Goal: Information Seeking & Learning: Find specific fact

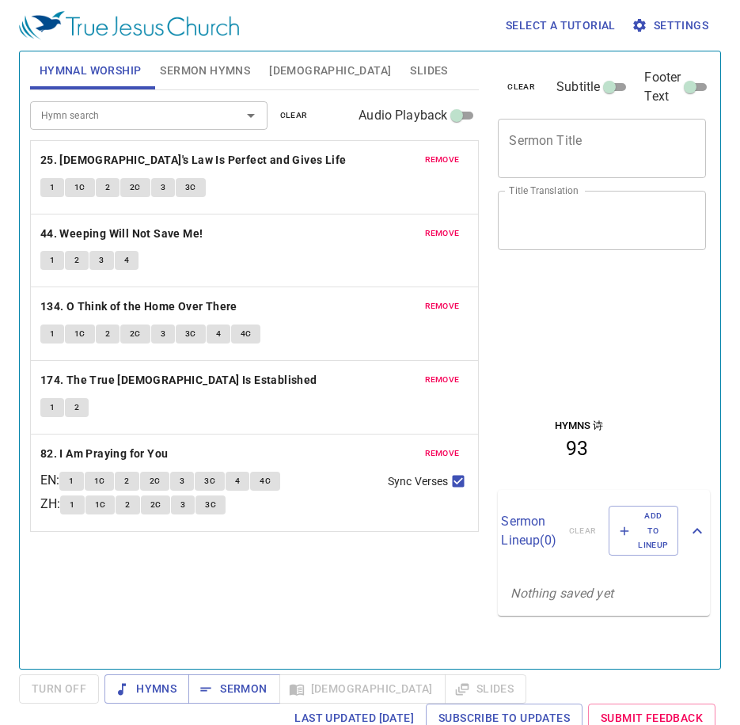
click at [316, 601] on div "Hymn search Hymn search clear Audio Playback remove 25. God's Law Is Perfect an…" at bounding box center [254, 372] width 449 height 565
click at [55, 187] on span "1" at bounding box center [52, 187] width 5 height 14
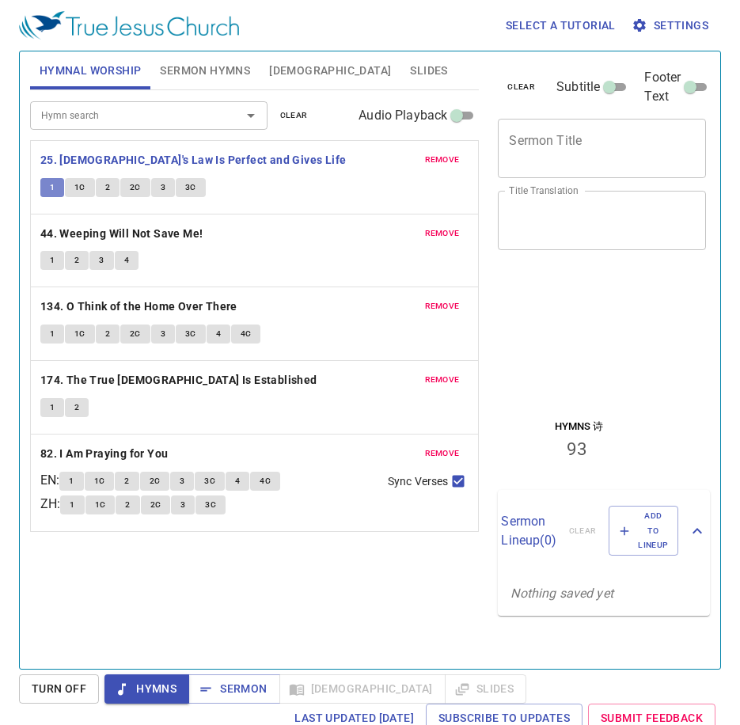
click at [55, 187] on span "1" at bounding box center [52, 187] width 5 height 14
click at [316, 171] on div "remove 25. God's Law Is Perfect and Gives Life 1 1C 2 2C 3 3C" at bounding box center [255, 177] width 448 height 73
click at [178, 127] on div "Hymn search" at bounding box center [148, 115] width 237 height 28
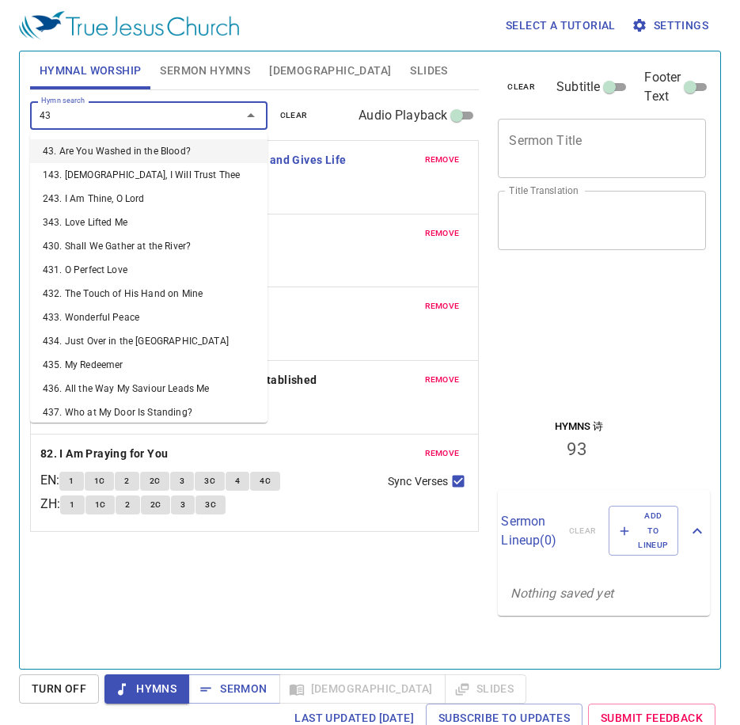
type input "439"
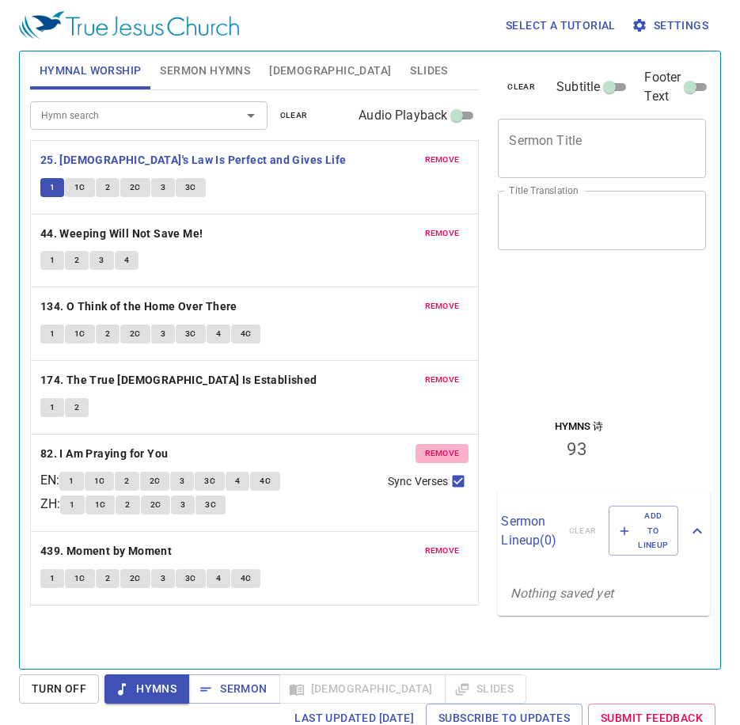
drag, startPoint x: 460, startPoint y: 454, endPoint x: 439, endPoint y: 387, distance: 70.6
click at [459, 454] on button "remove" at bounding box center [442, 453] width 54 height 19
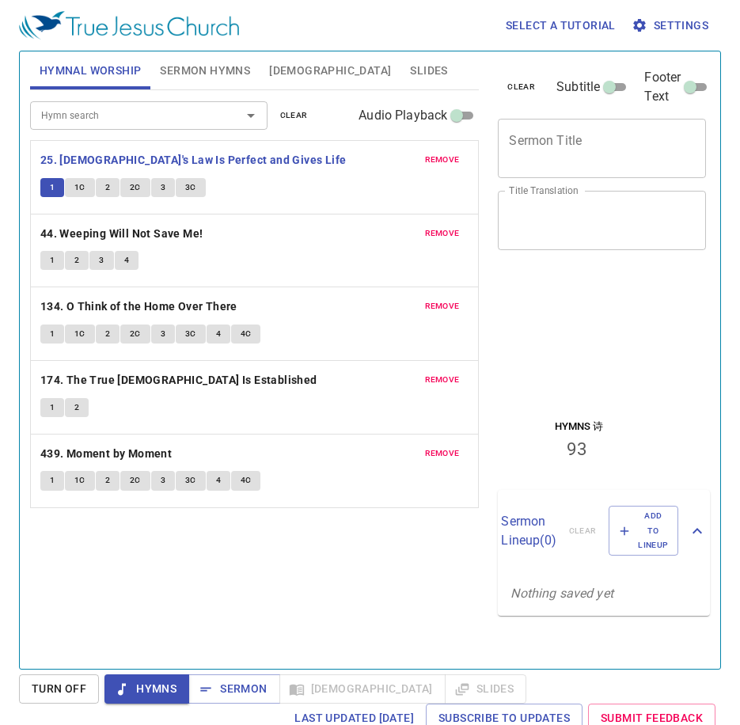
click at [438, 380] on span "remove" at bounding box center [442, 380] width 35 height 14
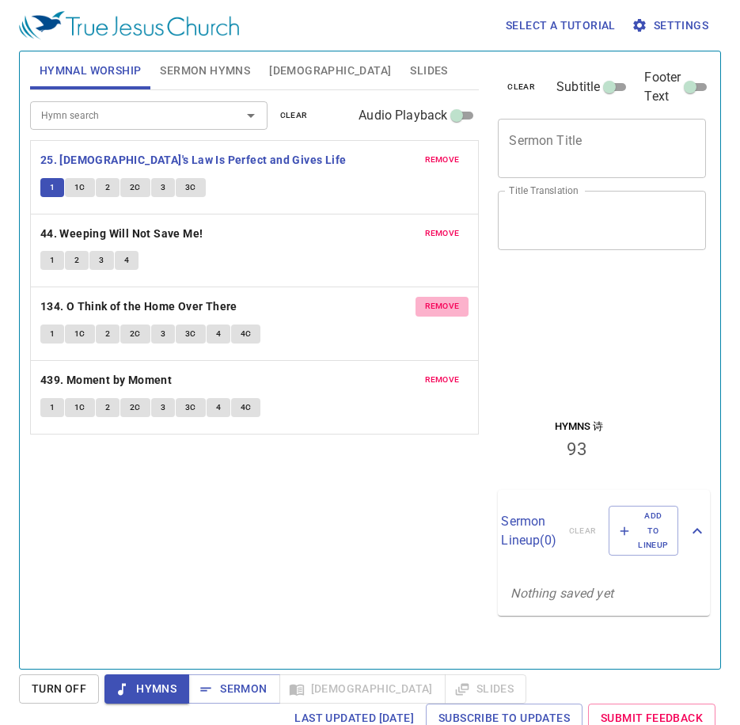
drag, startPoint x: 451, startPoint y: 298, endPoint x: 438, endPoint y: 255, distance: 45.3
click at [449, 297] on button "remove" at bounding box center [442, 306] width 54 height 19
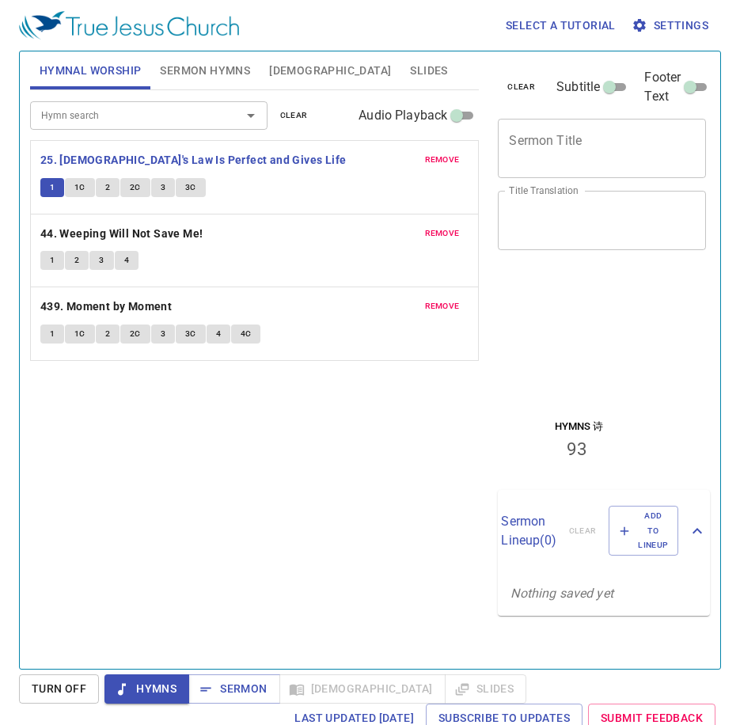
click at [439, 232] on span "remove" at bounding box center [442, 233] width 35 height 14
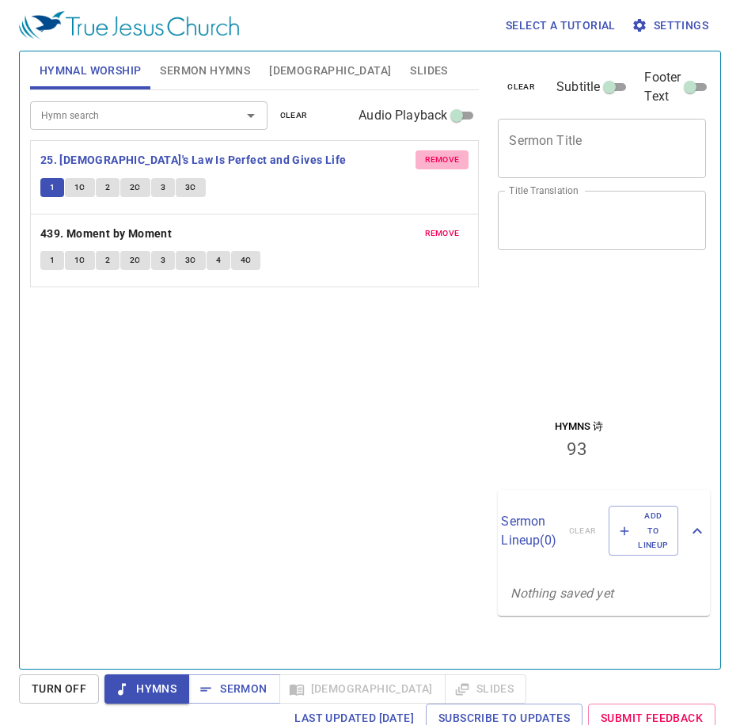
drag, startPoint x: 439, startPoint y: 165, endPoint x: 428, endPoint y: 187, distance: 25.5
click at [439, 164] on span "remove" at bounding box center [442, 160] width 35 height 14
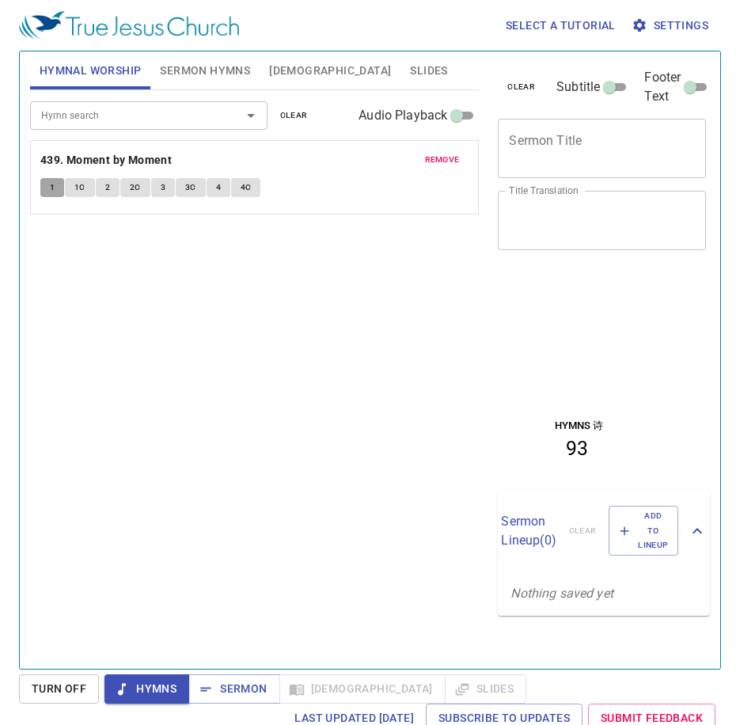
click at [52, 184] on span "1" at bounding box center [52, 187] width 5 height 14
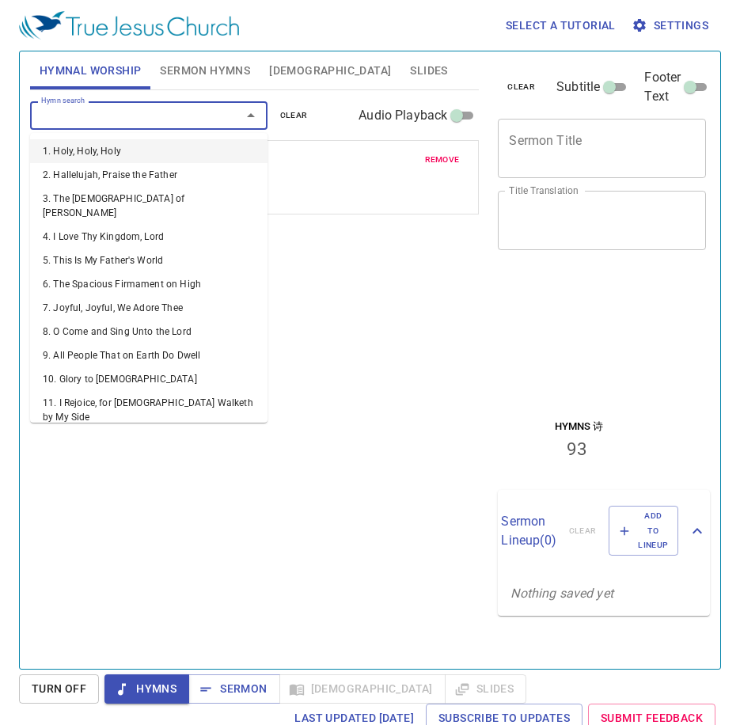
click at [176, 115] on input "Hymn search" at bounding box center [125, 115] width 181 height 18
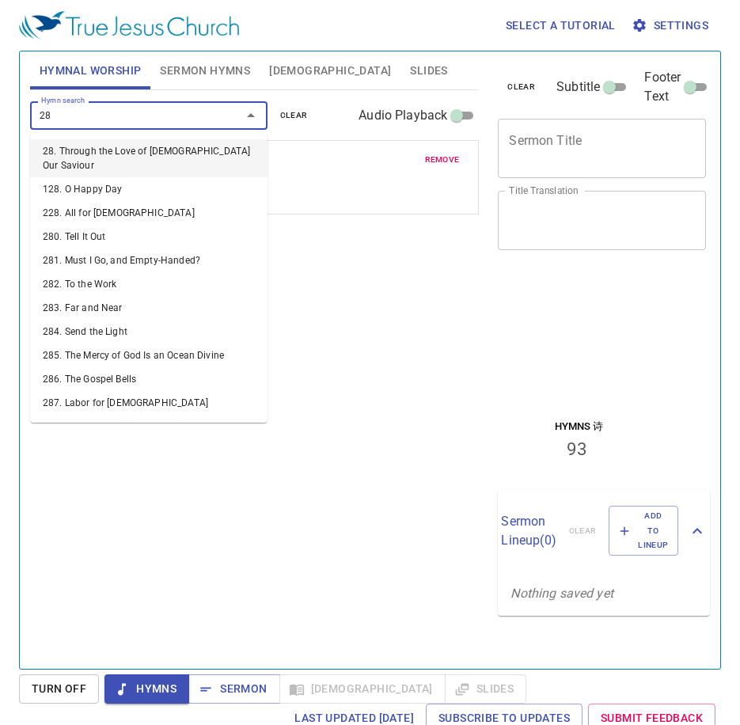
type input "284"
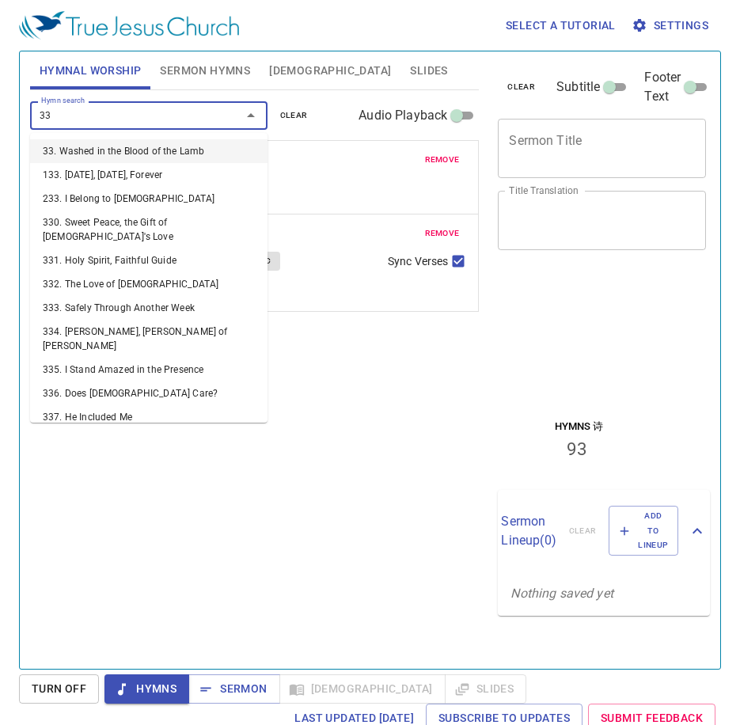
type input "335"
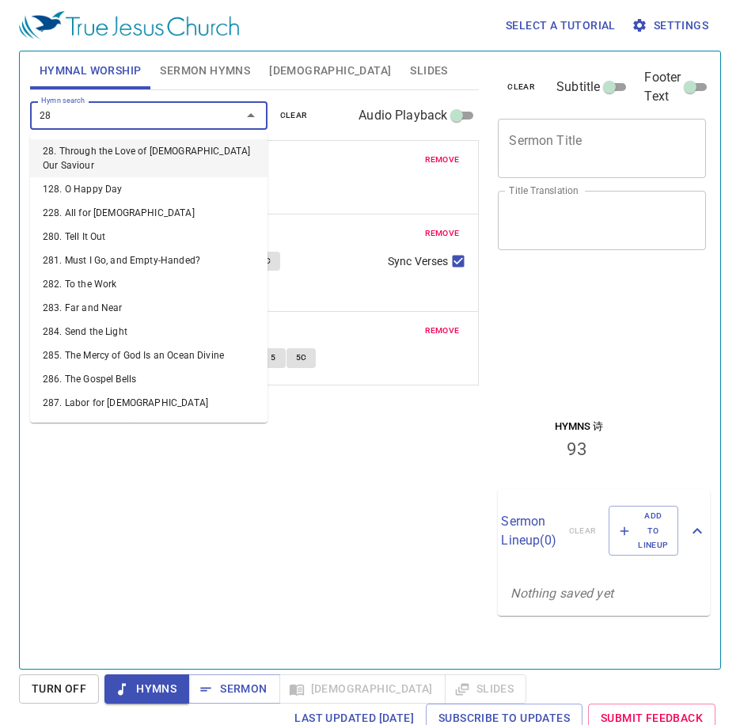
type input "288"
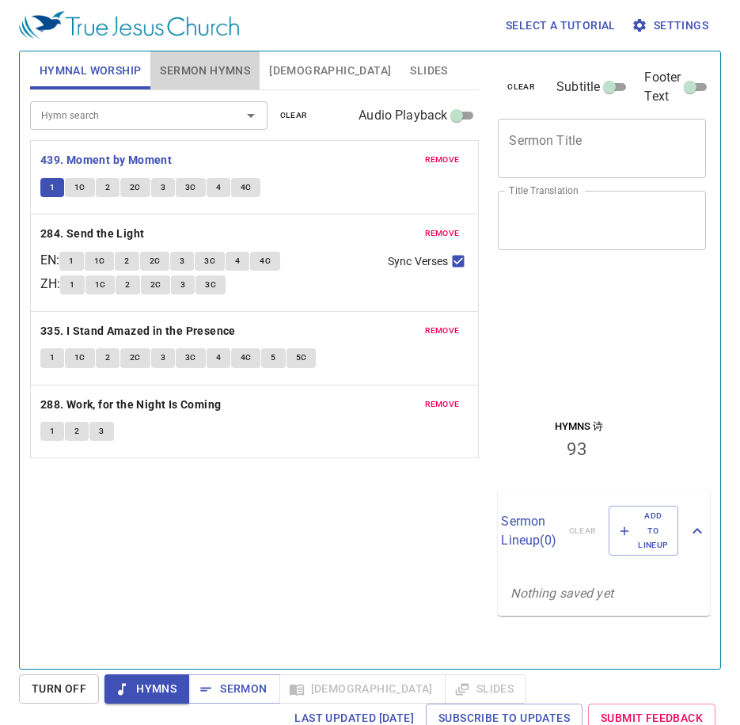
click at [219, 65] on span "Sermon Hymns" at bounding box center [205, 71] width 90 height 20
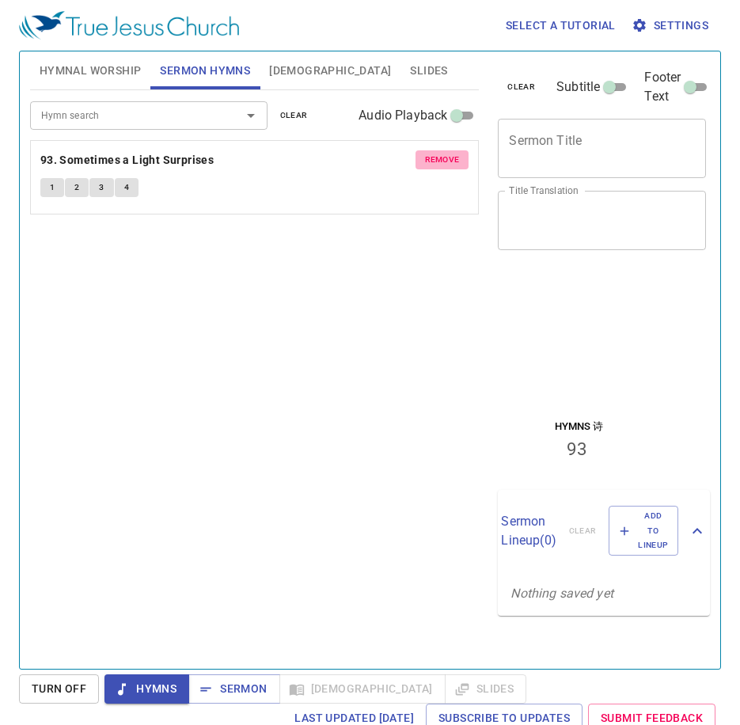
drag, startPoint x: 451, startPoint y: 165, endPoint x: 442, endPoint y: 161, distance: 9.6
click at [447, 163] on span "remove" at bounding box center [442, 160] width 35 height 14
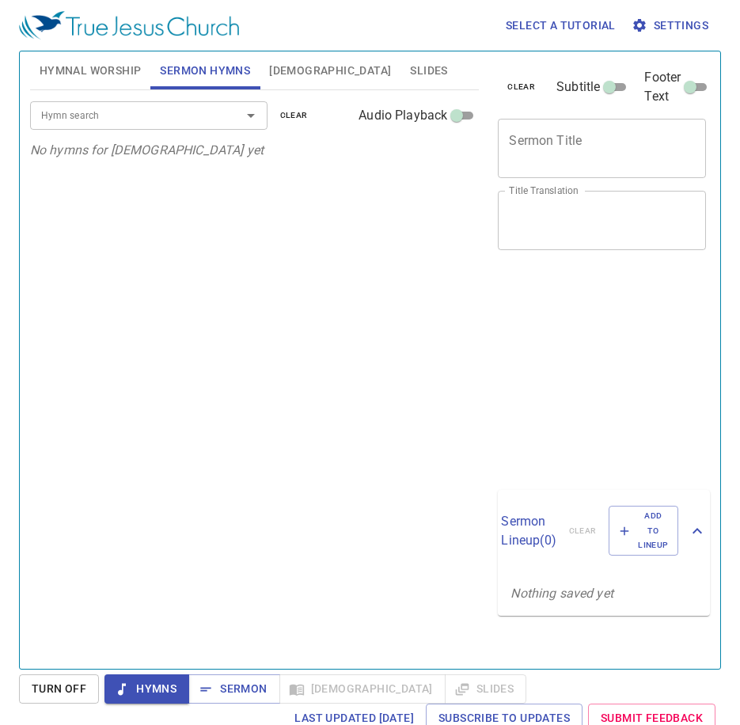
click at [131, 126] on div "Hymn search" at bounding box center [148, 115] width 237 height 28
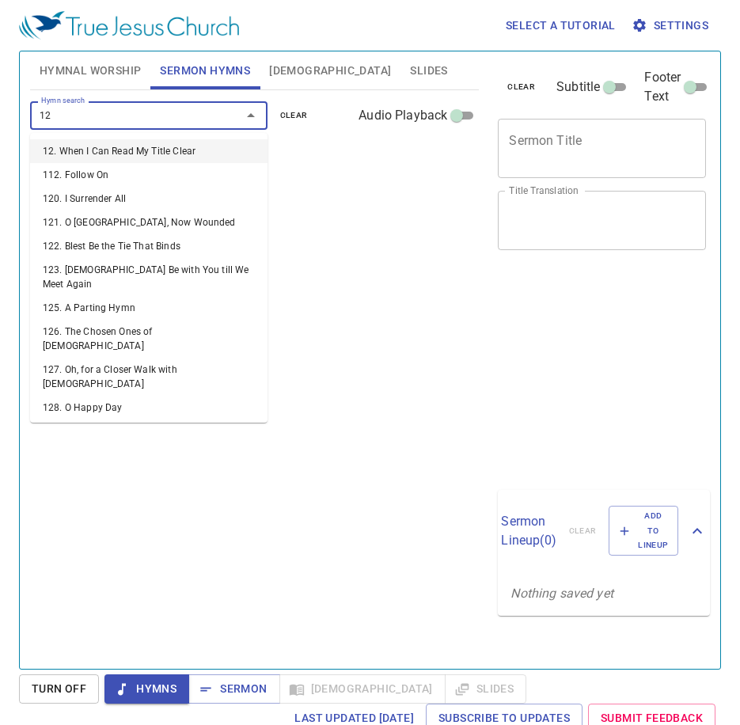
type input "126"
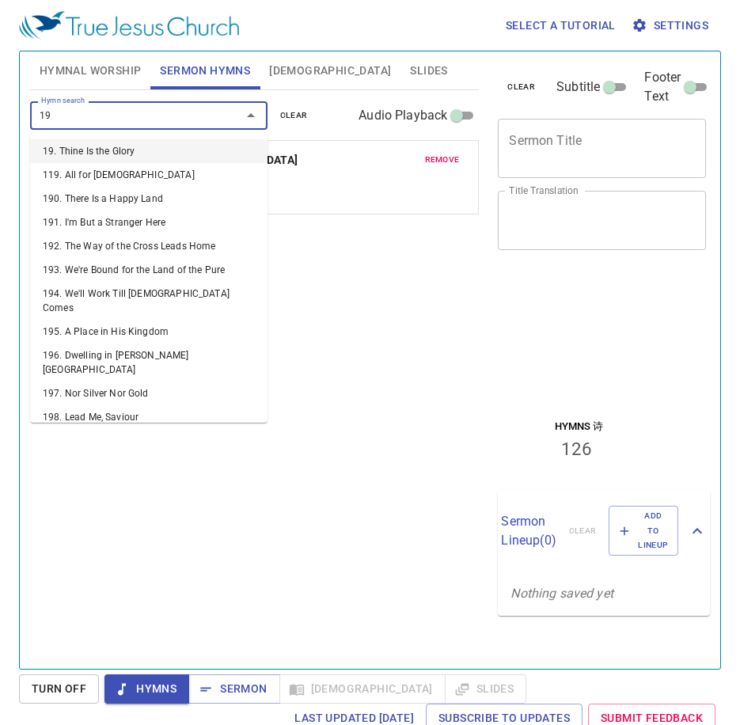
type input "198"
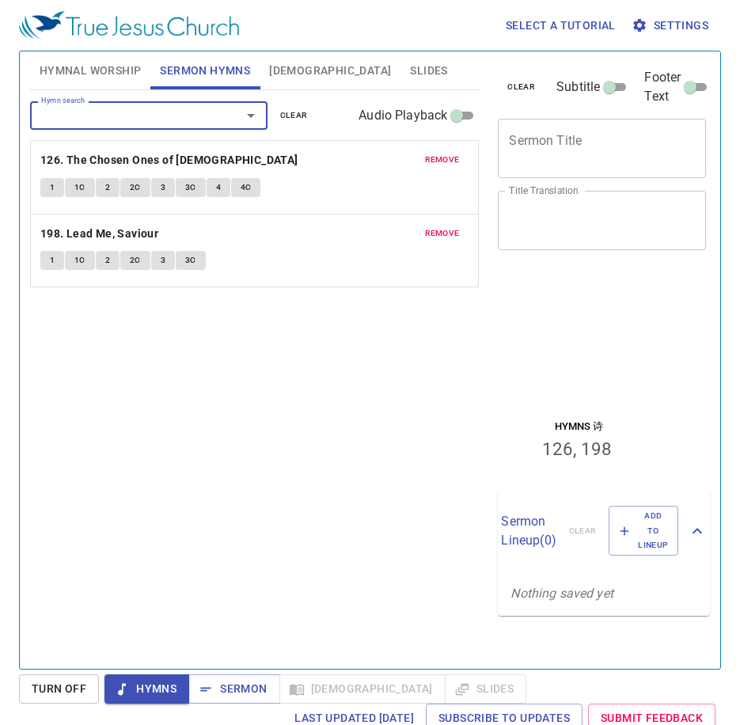
click at [90, 78] on span "Hymnal Worship" at bounding box center [91, 71] width 102 height 20
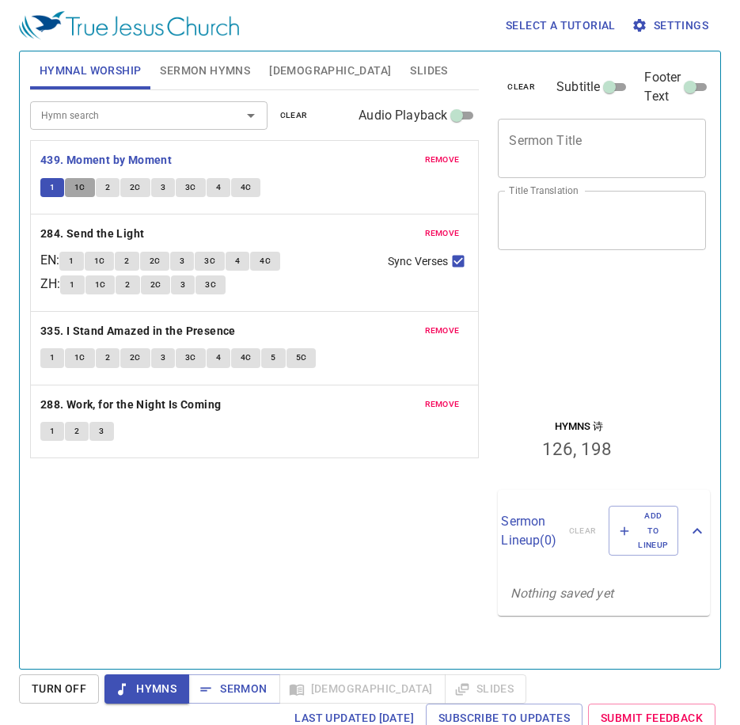
click at [74, 184] on span "1C" at bounding box center [79, 187] width 11 height 14
click at [113, 191] on button "2" at bounding box center [108, 187] width 24 height 19
click at [209, 66] on span "Sermon Hymns" at bounding box center [205, 71] width 90 height 20
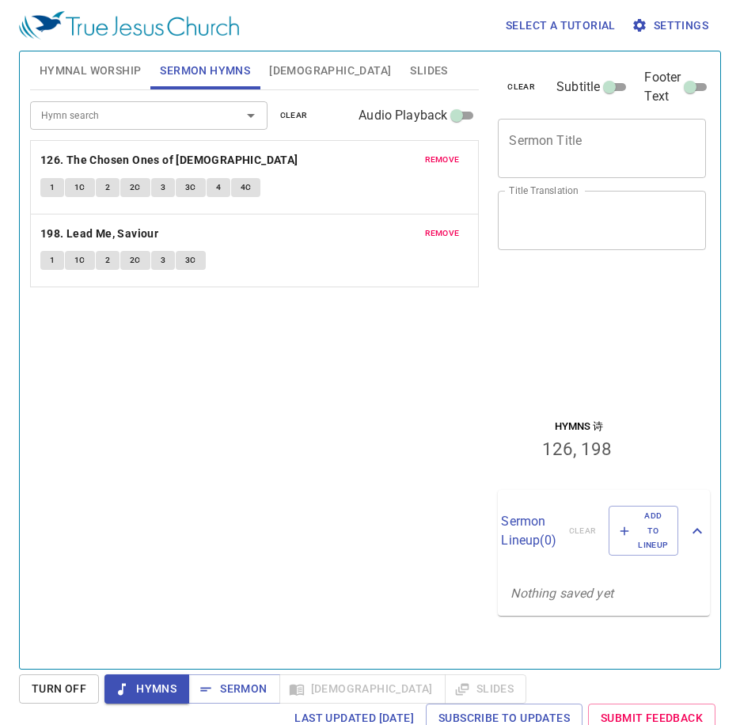
click at [97, 70] on span "Hymnal Worship" at bounding box center [91, 71] width 102 height 20
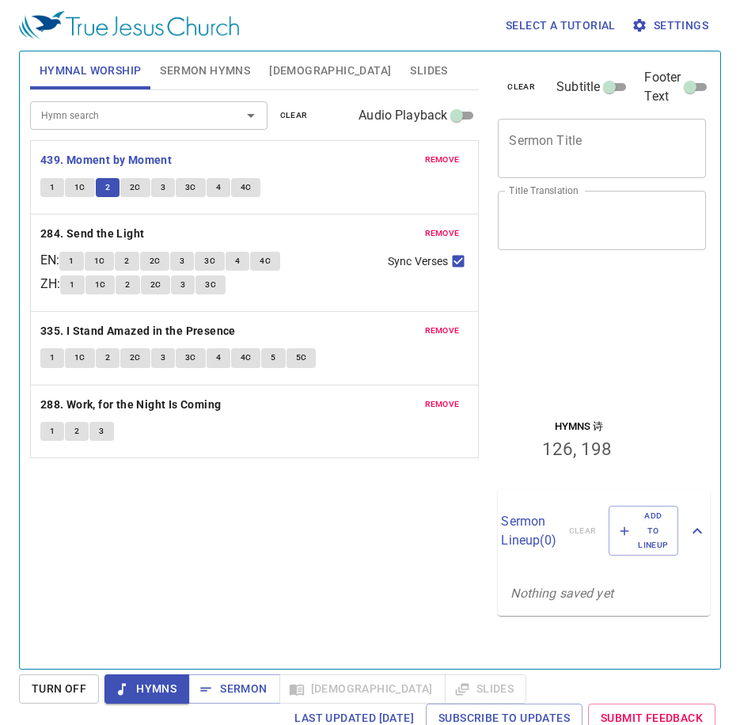
click at [131, 186] on span "2C" at bounding box center [135, 187] width 11 height 14
click at [108, 529] on div "Hymn search Hymn search clear Audio Playback remove 439. Moment by Moment 1 1C …" at bounding box center [254, 372] width 449 height 565
click at [167, 186] on button "3" at bounding box center [163, 187] width 24 height 19
click at [191, 184] on span "3C" at bounding box center [190, 187] width 11 height 14
click at [217, 187] on span "4" at bounding box center [218, 187] width 5 height 14
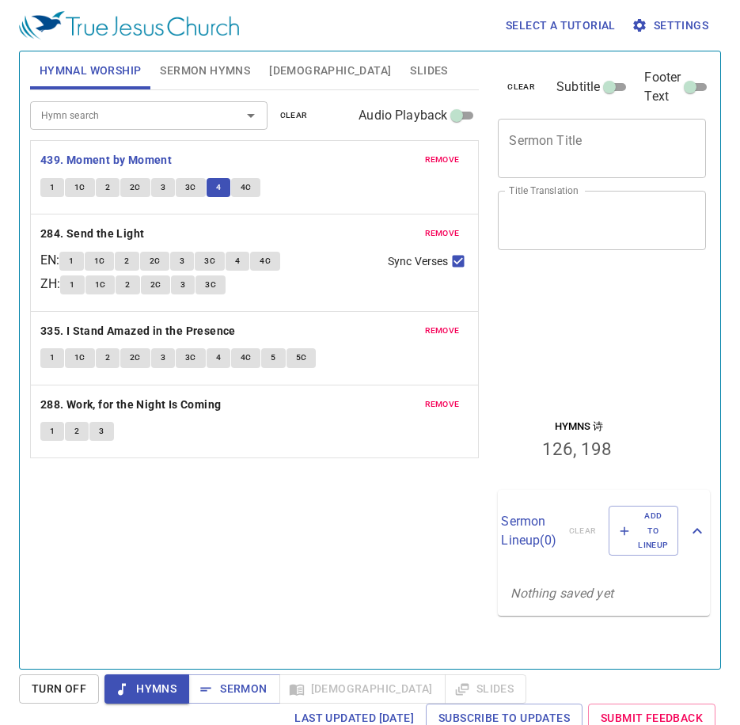
click at [245, 190] on span "4C" at bounding box center [245, 187] width 11 height 14
click at [368, 510] on div "Hymn search Hymn search clear Audio Playback remove 439. Moment by Moment 1 1C …" at bounding box center [254, 372] width 449 height 565
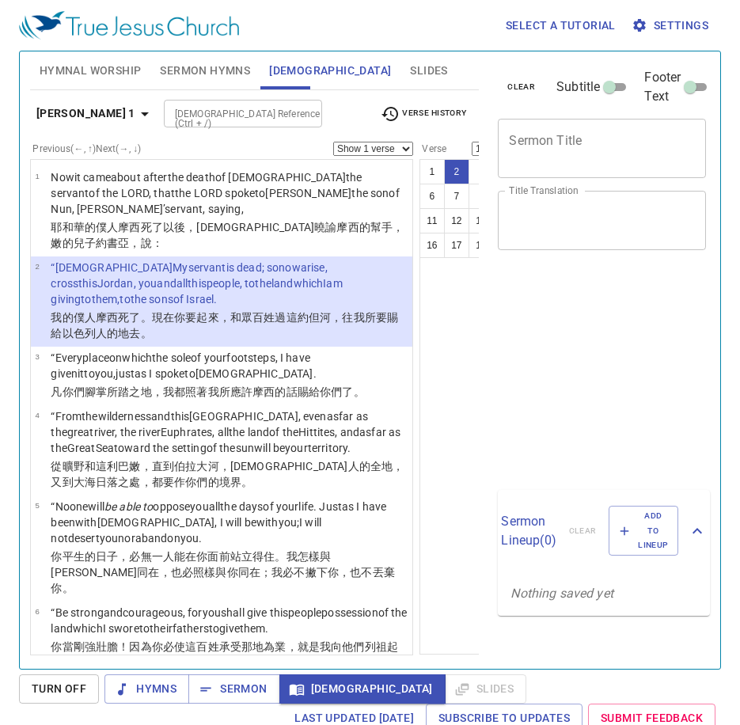
select select "2"
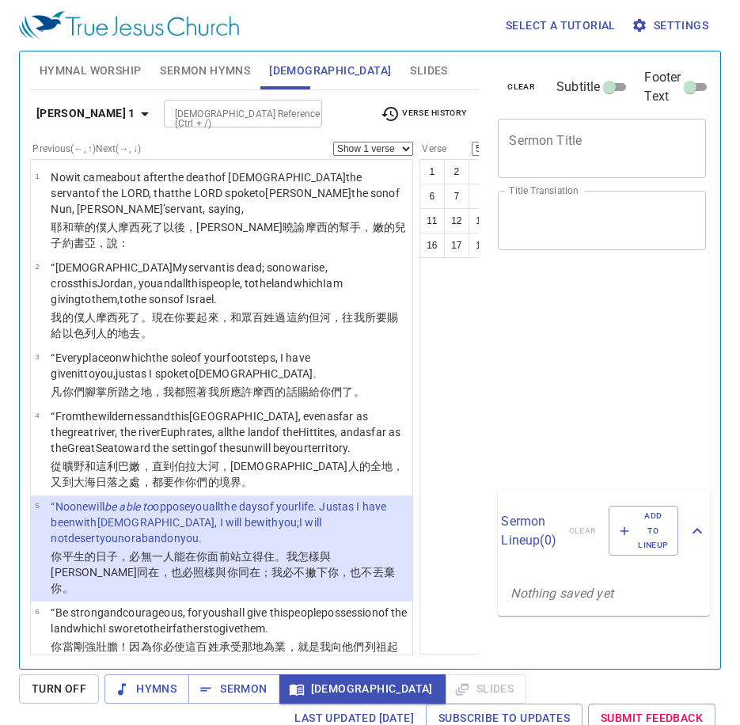
select select "5"
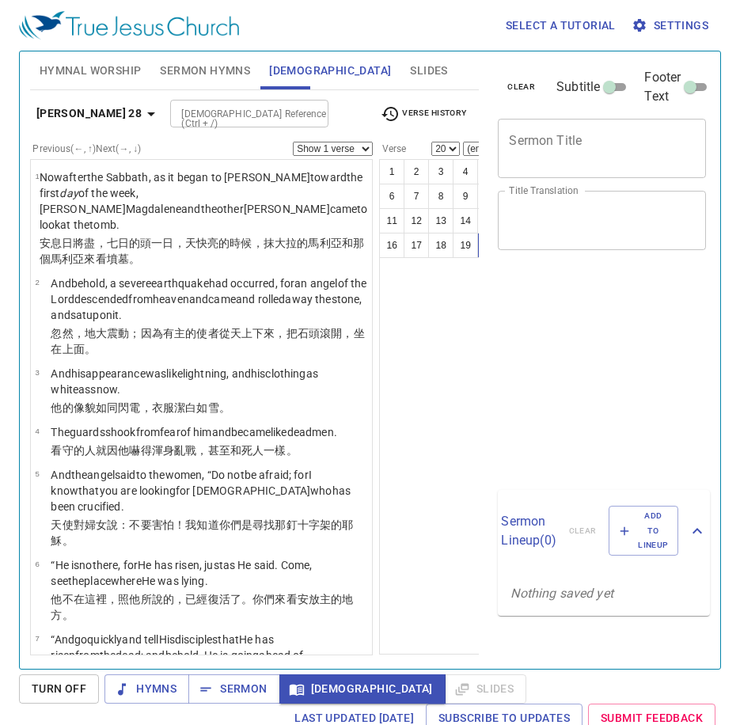
select select "20"
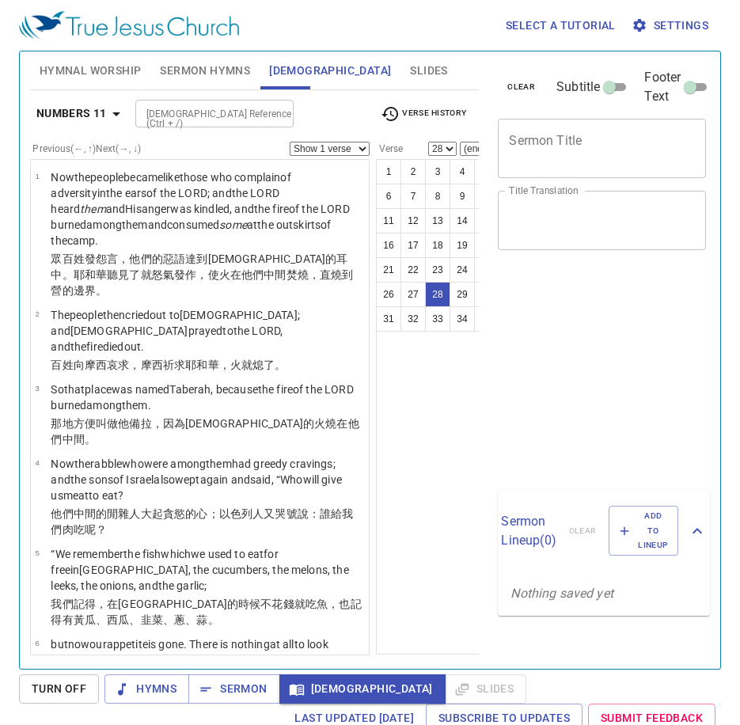
select select "28"
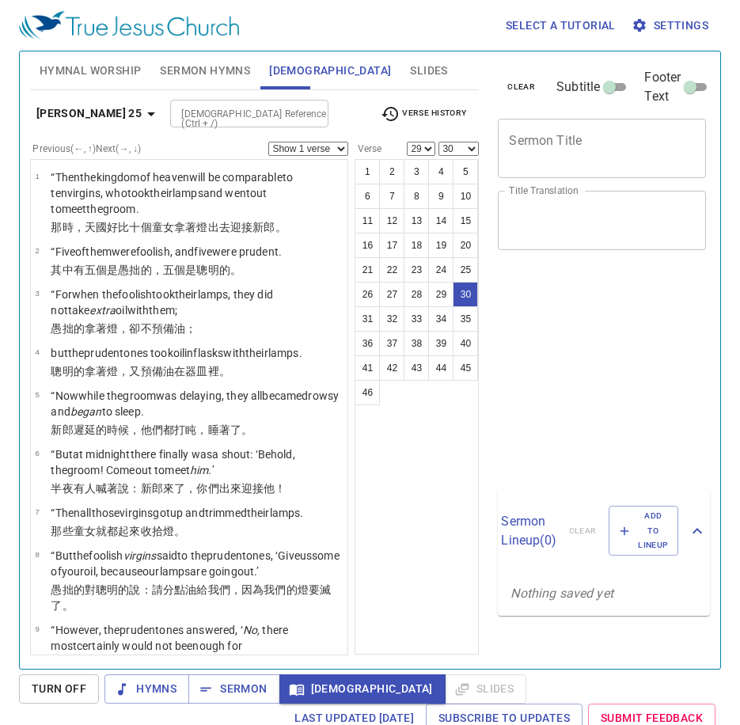
select select "29"
select select "30"
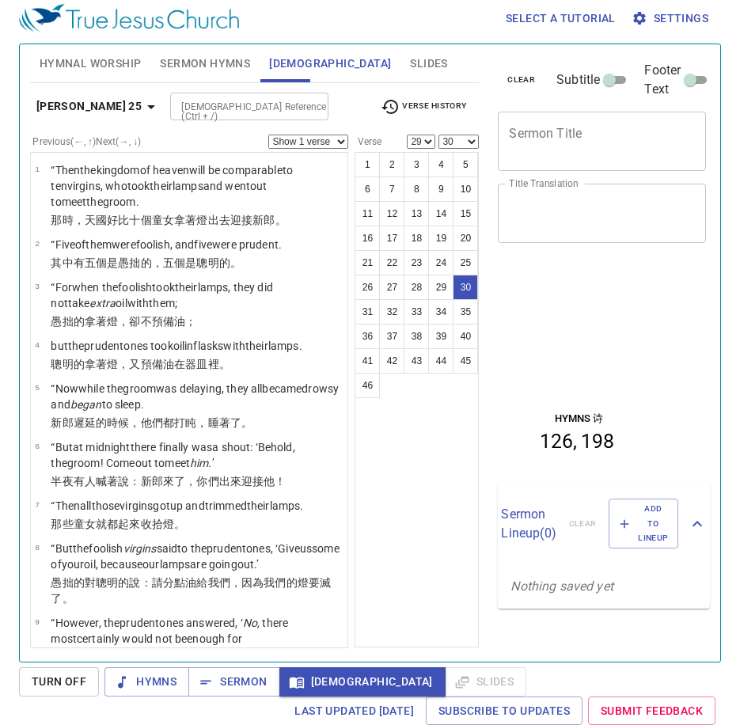
scroll to position [1828, 0]
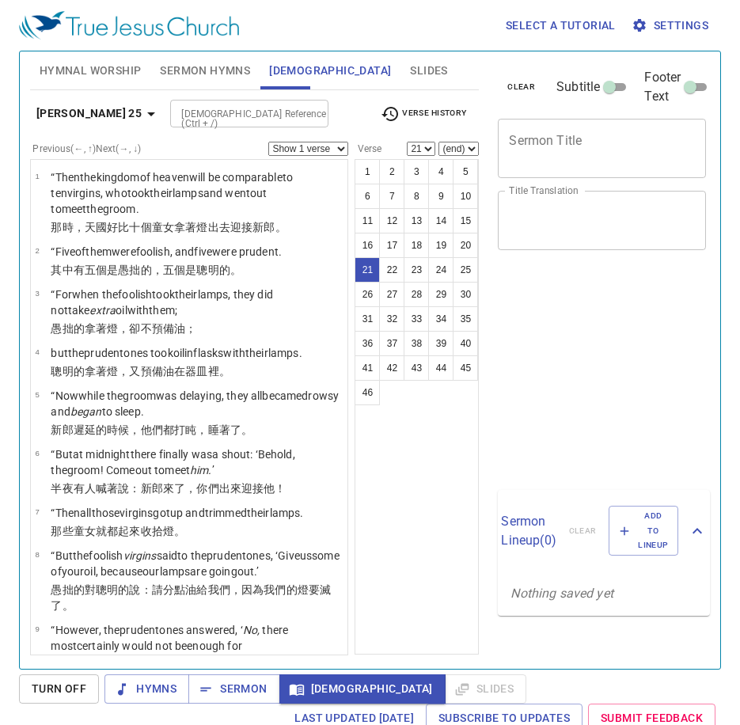
select select "21"
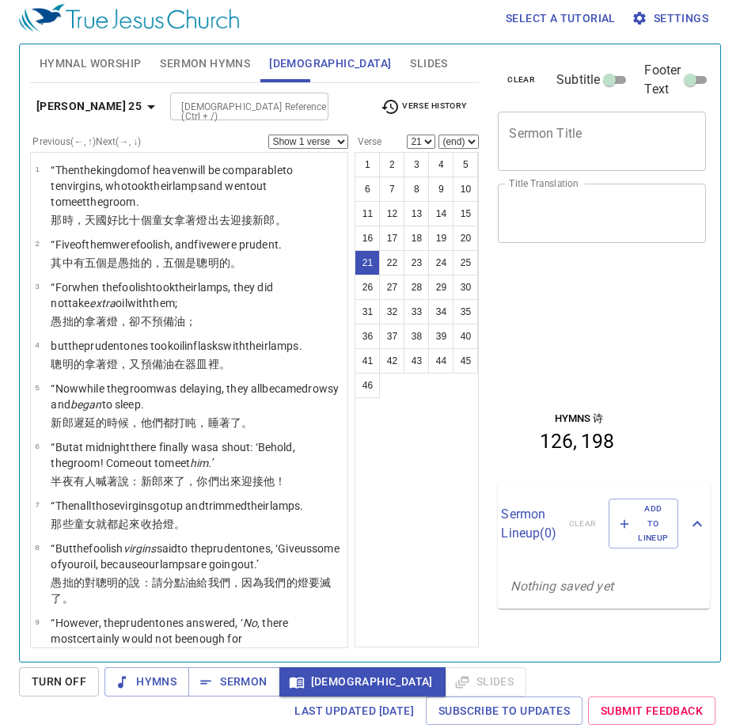
scroll to position [1142, 0]
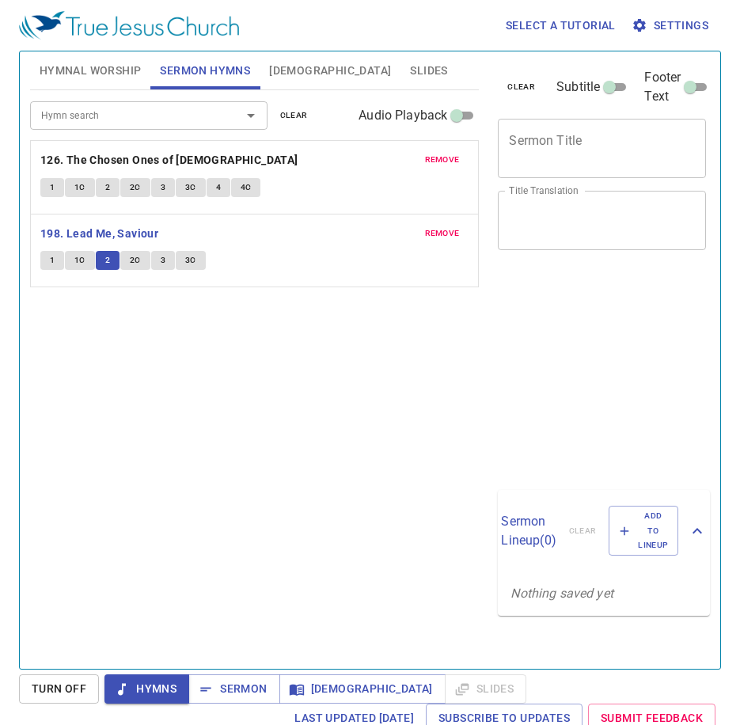
scroll to position [7, 0]
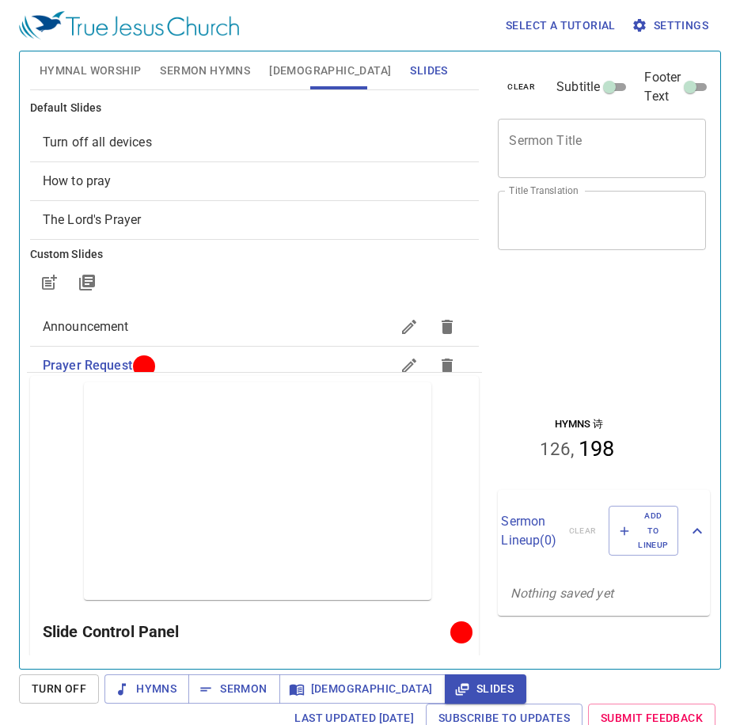
scroll to position [13, 0]
